Goal: Information Seeking & Learning: Understand process/instructions

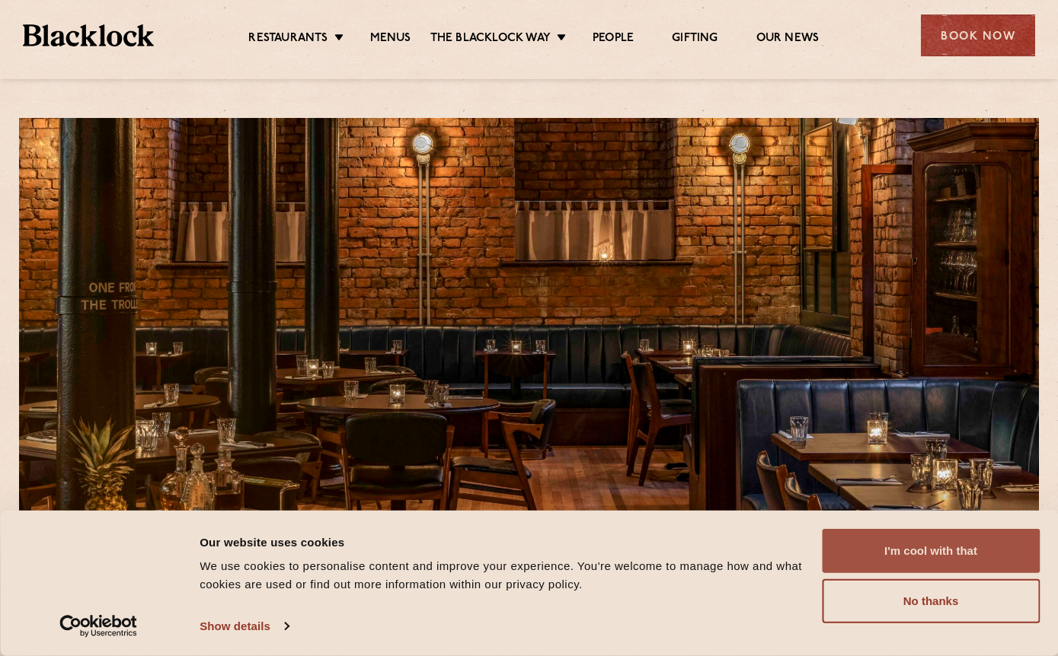
click at [940, 551] on button "I'm cool with that" at bounding box center [931, 551] width 218 height 44
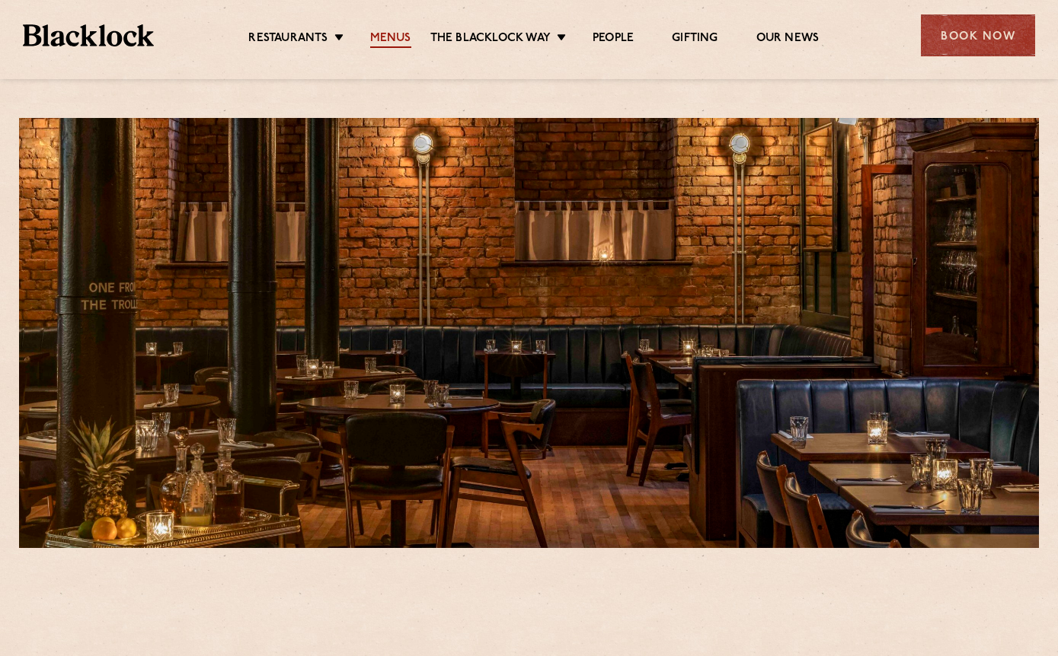
click at [382, 37] on link "Menus" at bounding box center [390, 39] width 41 height 17
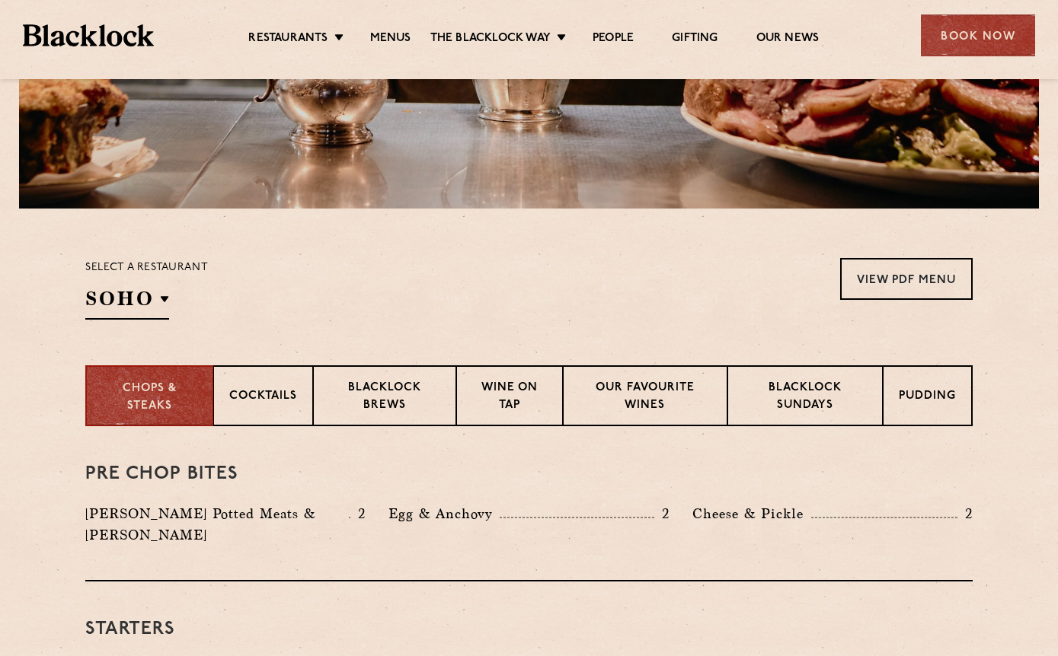
scroll to position [305, 0]
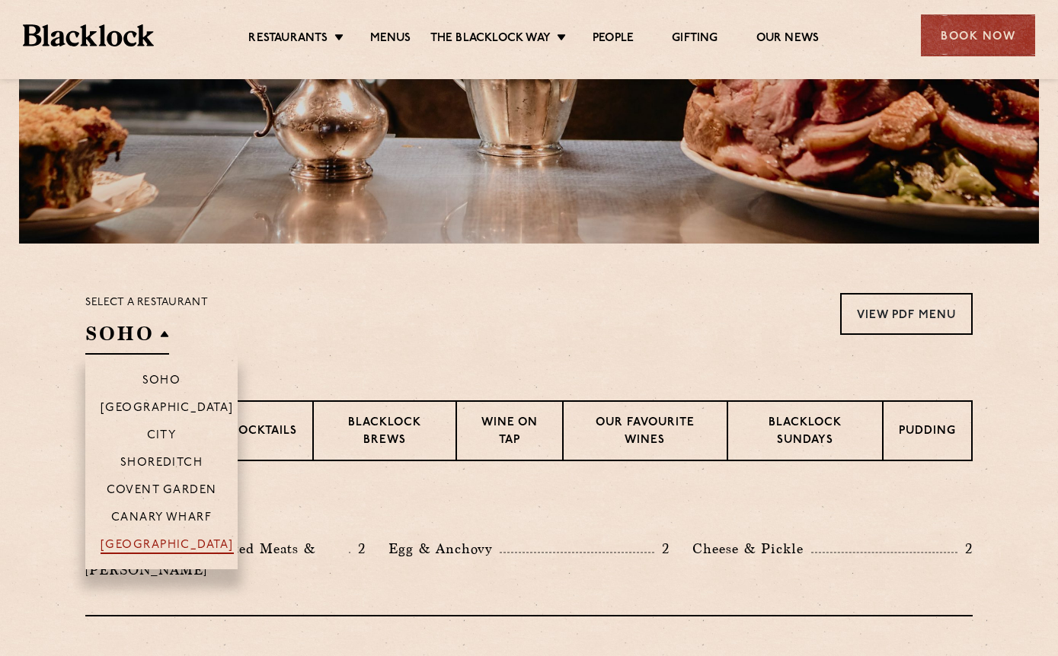
click at [183, 545] on p "[GEOGRAPHIC_DATA]" at bounding box center [167, 546] width 133 height 15
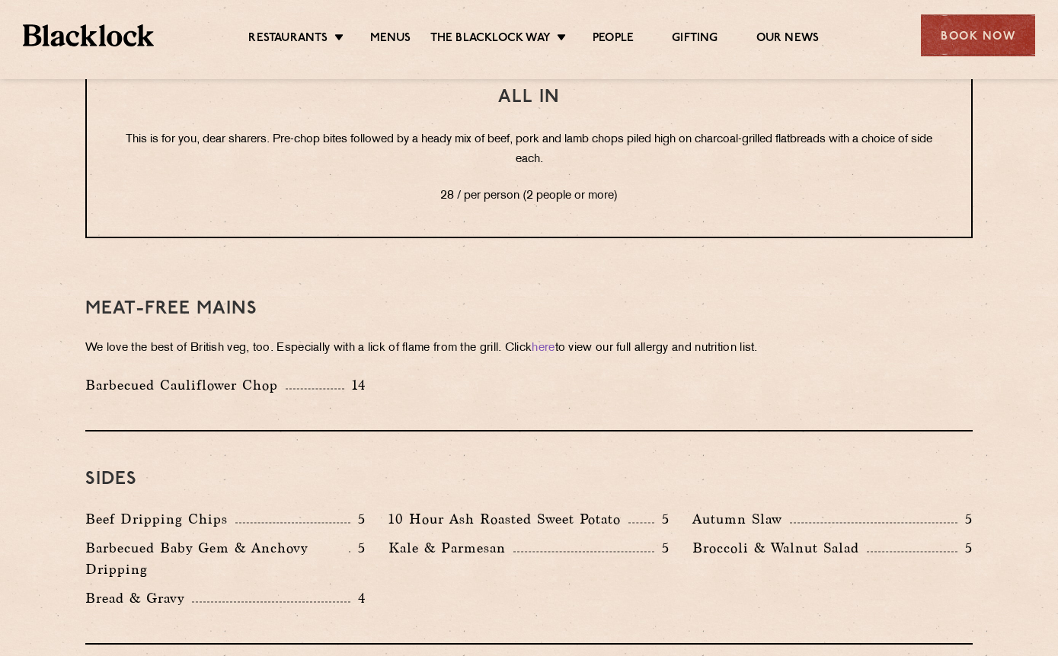
scroll to position [2056, 0]
